Goal: Use online tool/utility: Use online tool/utility

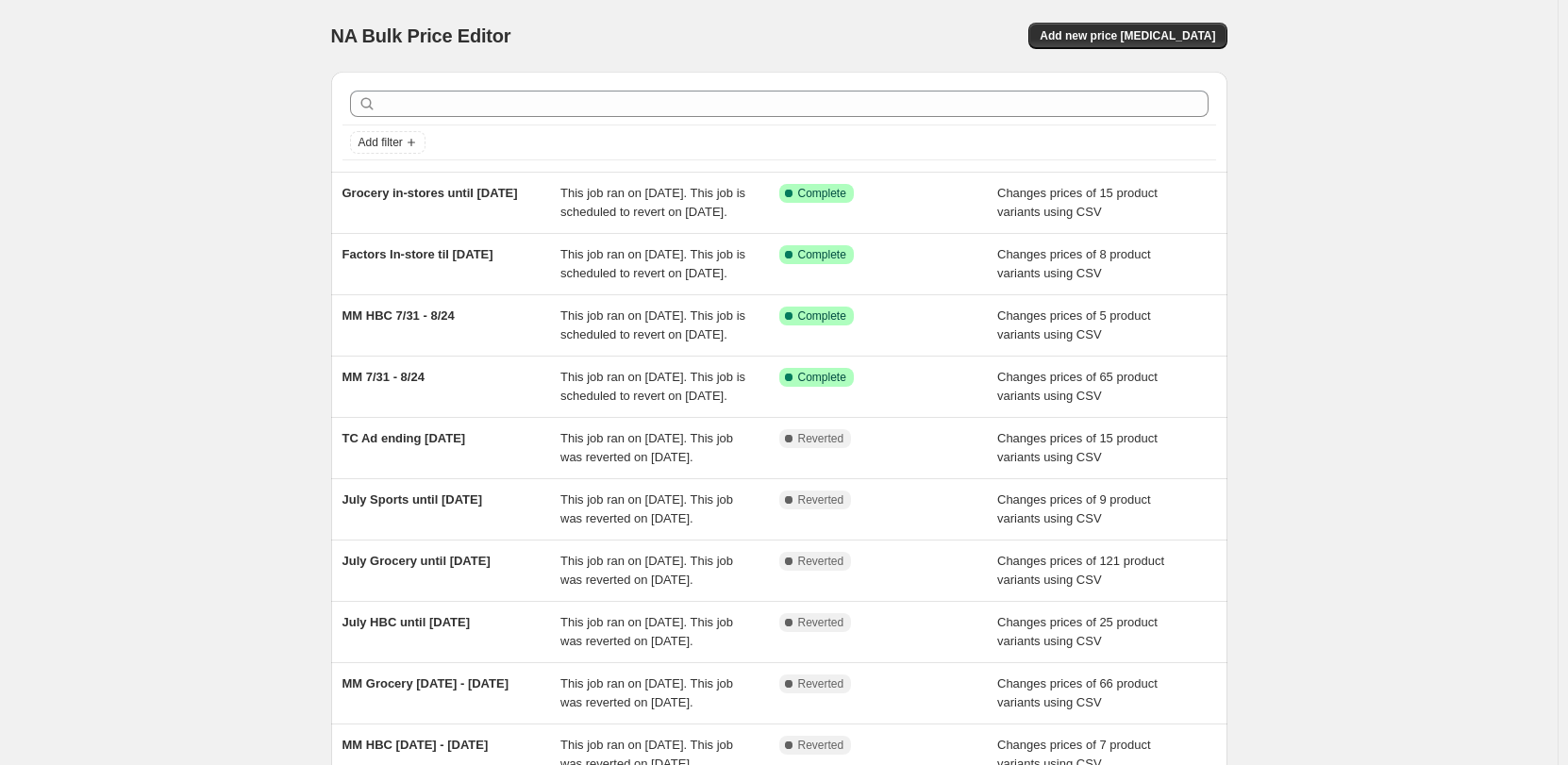
click at [126, 181] on div "NA Bulk Price Editor. This page is ready NA Bulk Price Editor Add new price [ME…" at bounding box center [779, 486] width 1557 height 972
click at [1135, 36] on span "Add new price [MEDICAL_DATA]" at bounding box center [1127, 35] width 176 height 15
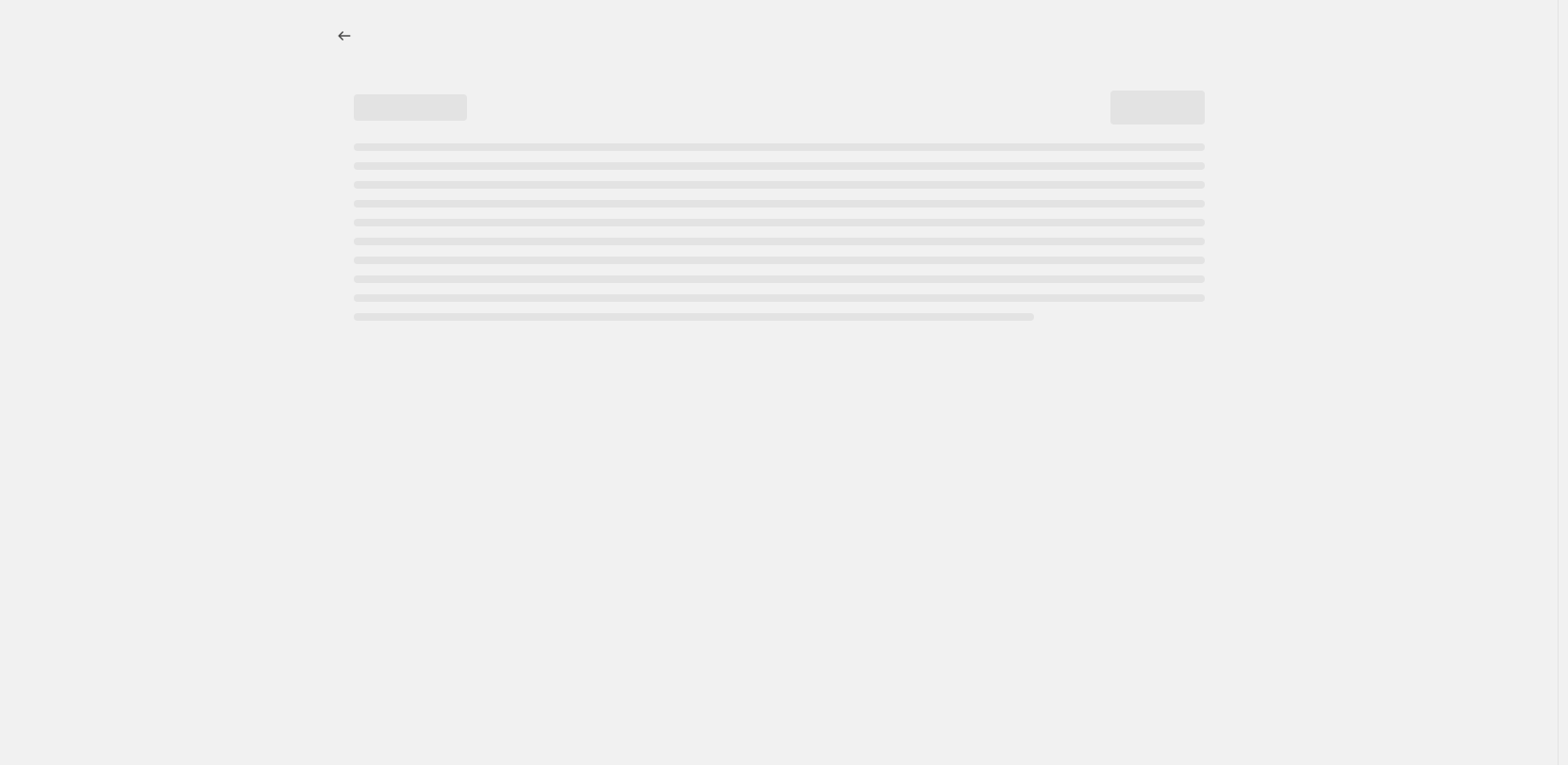
select select "percentage"
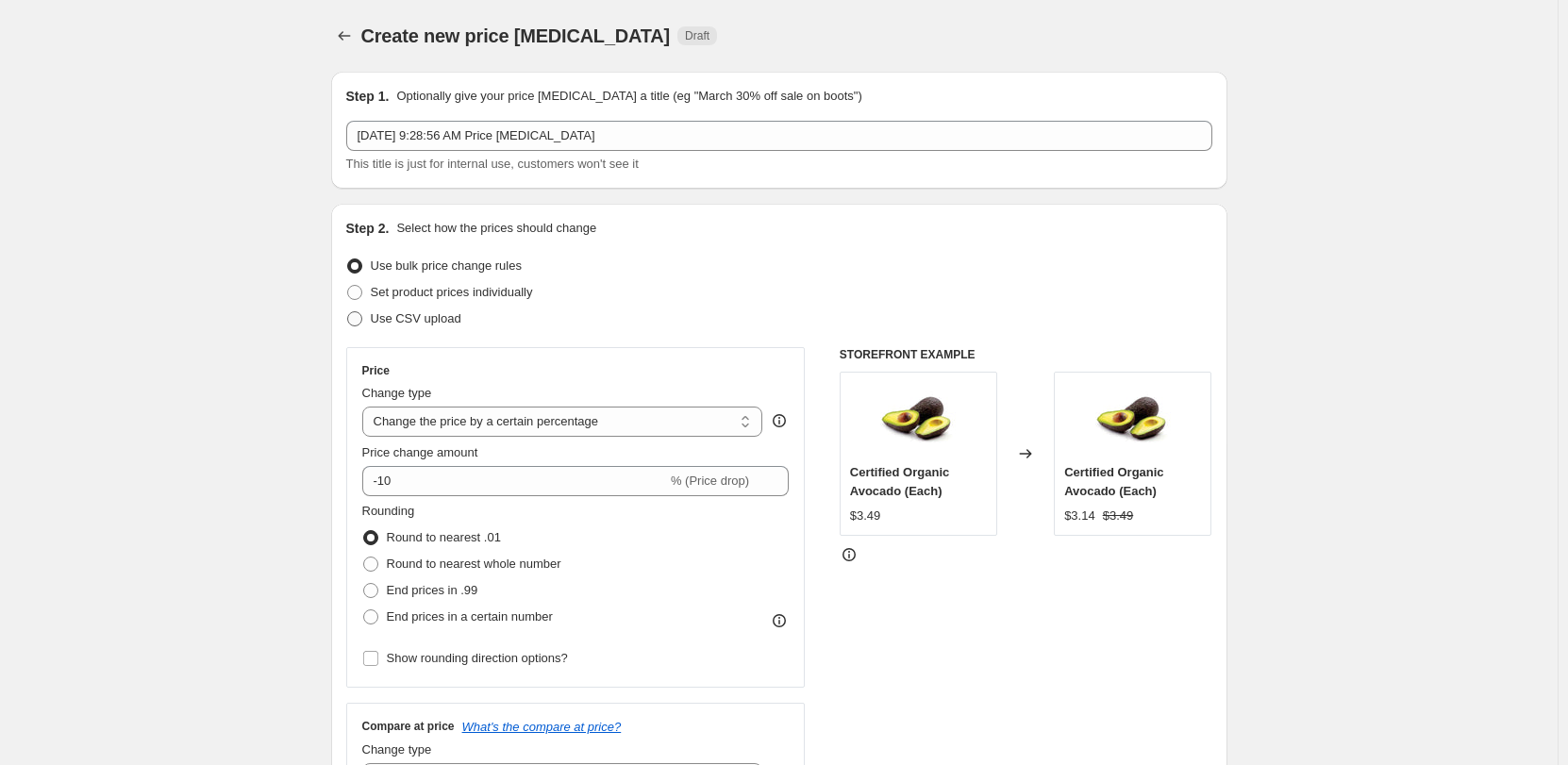
click at [430, 318] on span "Use CSV upload" at bounding box center [415, 318] width 90 height 14
click at [349, 312] on input "Use CSV upload" at bounding box center [348, 311] width 1 height 1
radio input "true"
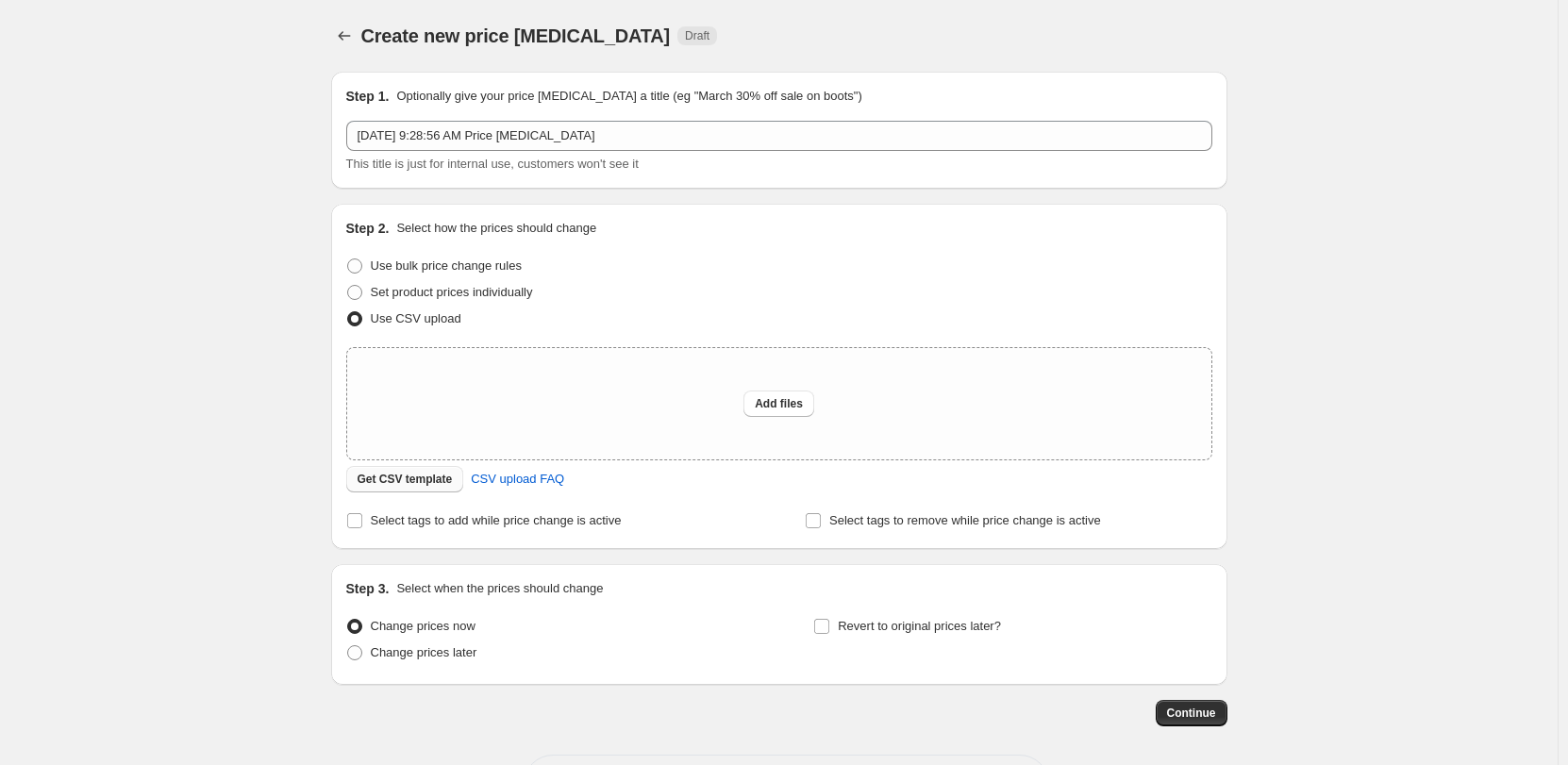
click at [414, 485] on span "Get CSV template" at bounding box center [405, 479] width 95 height 15
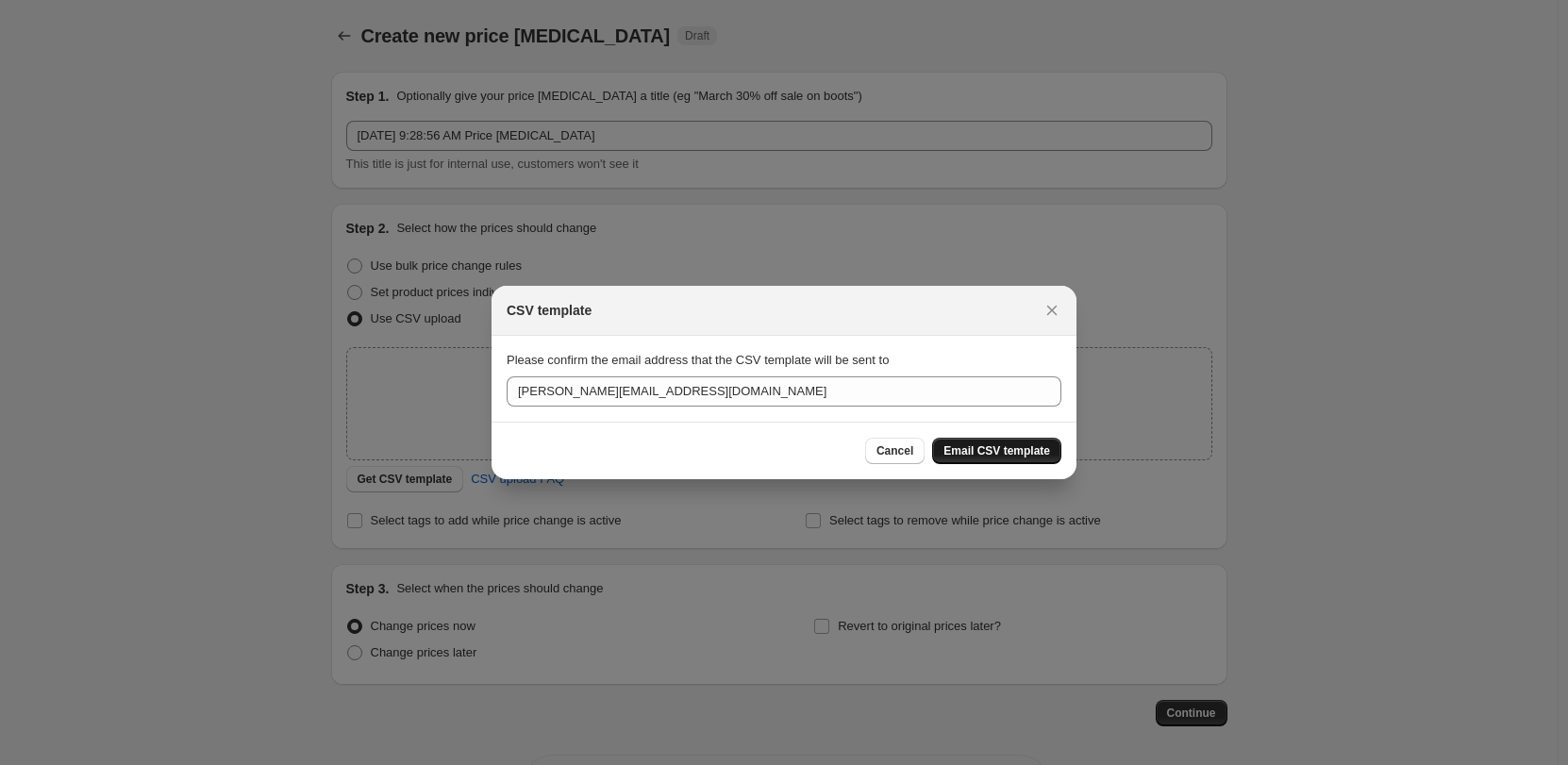
click at [1005, 453] on span "Email CSV template" at bounding box center [996, 450] width 106 height 15
